Goal: Information Seeking & Learning: Learn about a topic

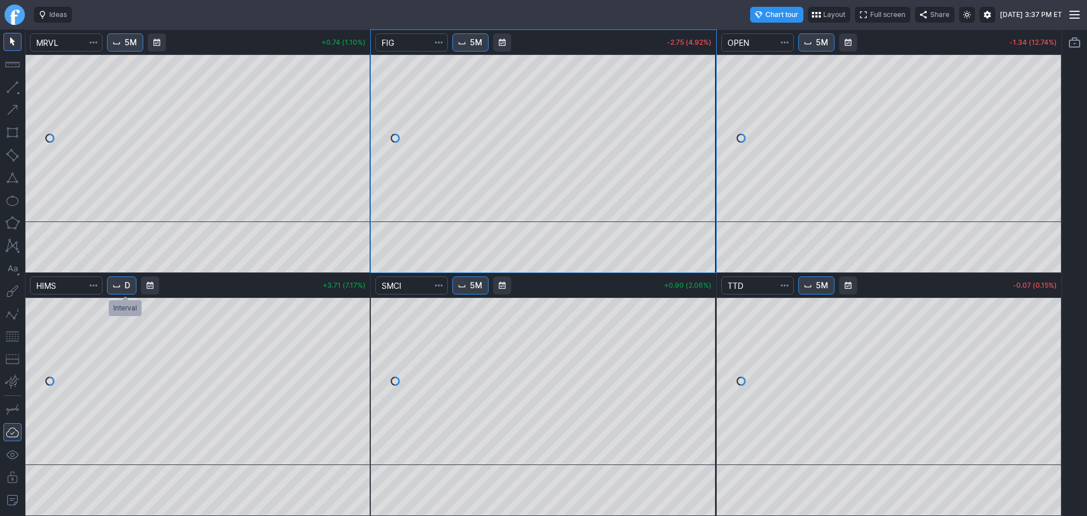
click at [121, 283] on span "Interval" at bounding box center [116, 285] width 9 height 9
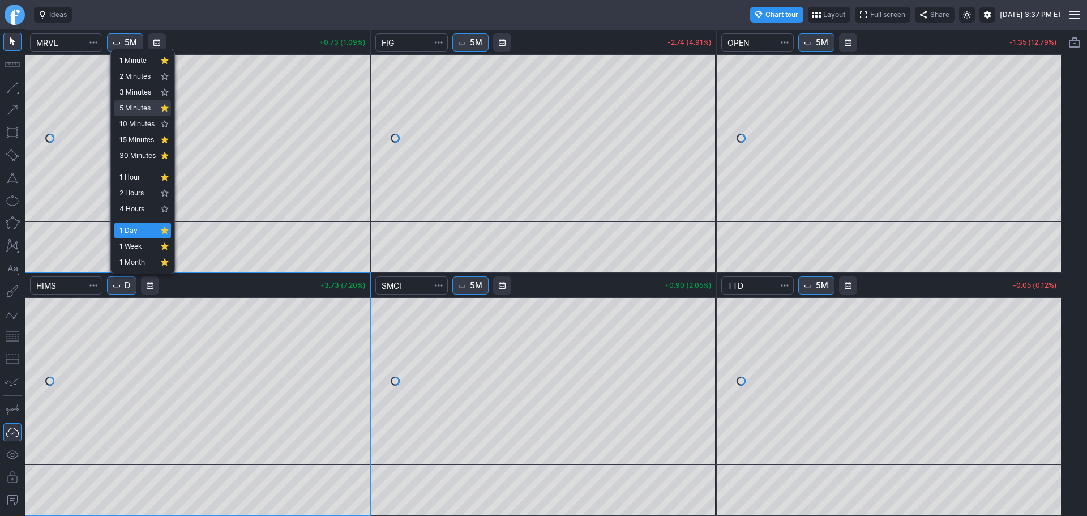
click at [138, 105] on span "5 Minutes" at bounding box center [137, 107] width 36 height 11
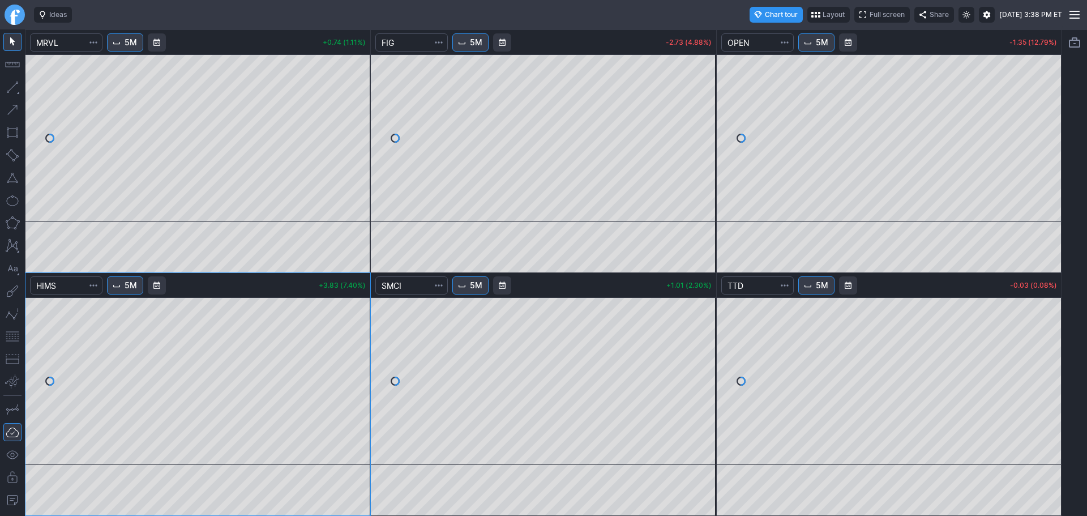
click at [10, 12] on link "Finviz.com" at bounding box center [15, 15] width 20 height 20
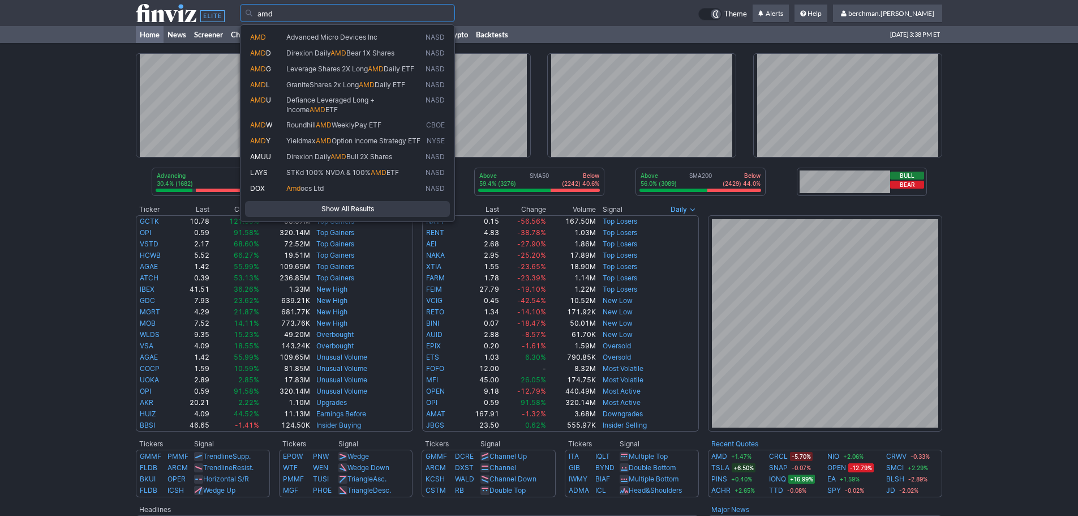
click at [287, 37] on span "Advanced Micro Devices Inc" at bounding box center [331, 37] width 91 height 8
type input "AMD"
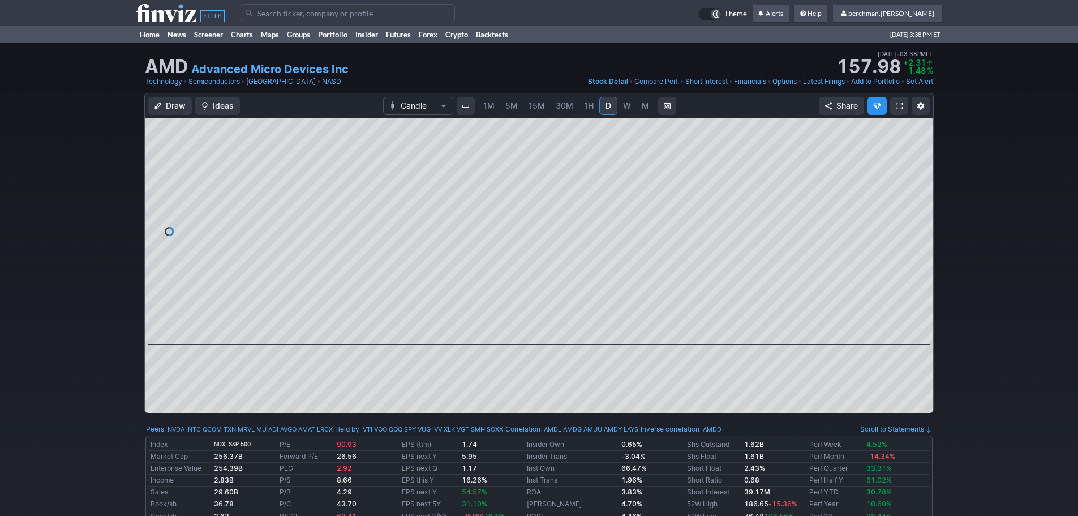
click at [516, 105] on span "5M" at bounding box center [512, 106] width 12 height 10
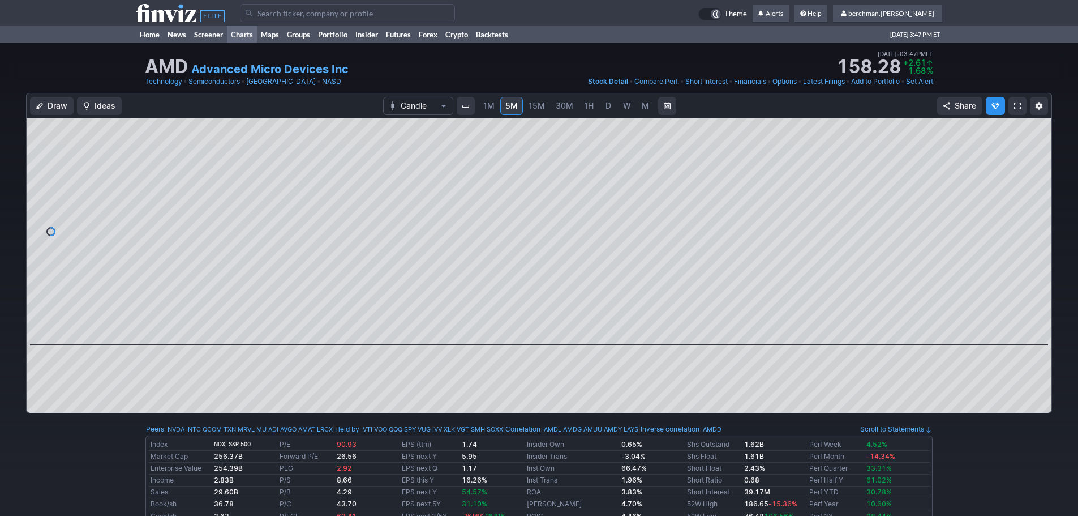
click at [238, 33] on link "Charts" at bounding box center [242, 34] width 30 height 17
